Goal: Information Seeking & Learning: Learn about a topic

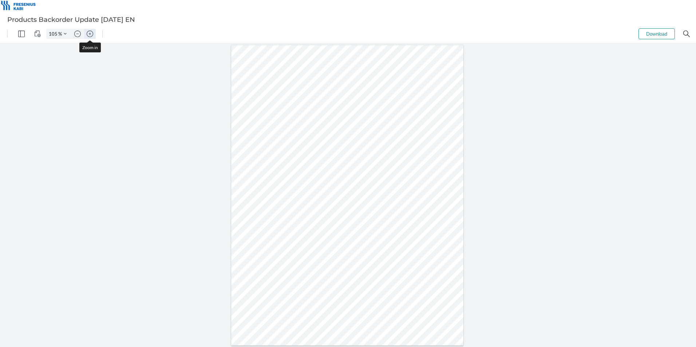
click at [92, 34] on img "Zoom in" at bounding box center [90, 34] width 7 height 7
type input "205"
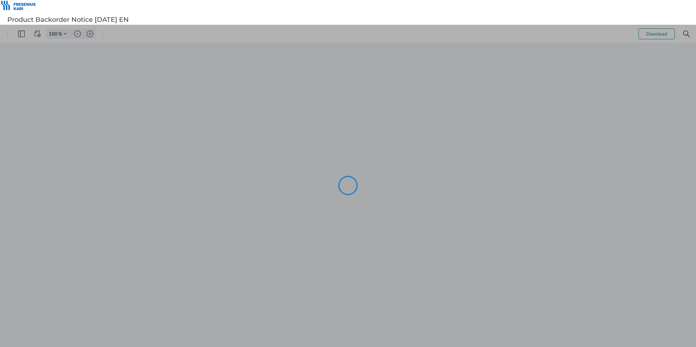
type input "105"
